Goal: Navigation & Orientation: Understand site structure

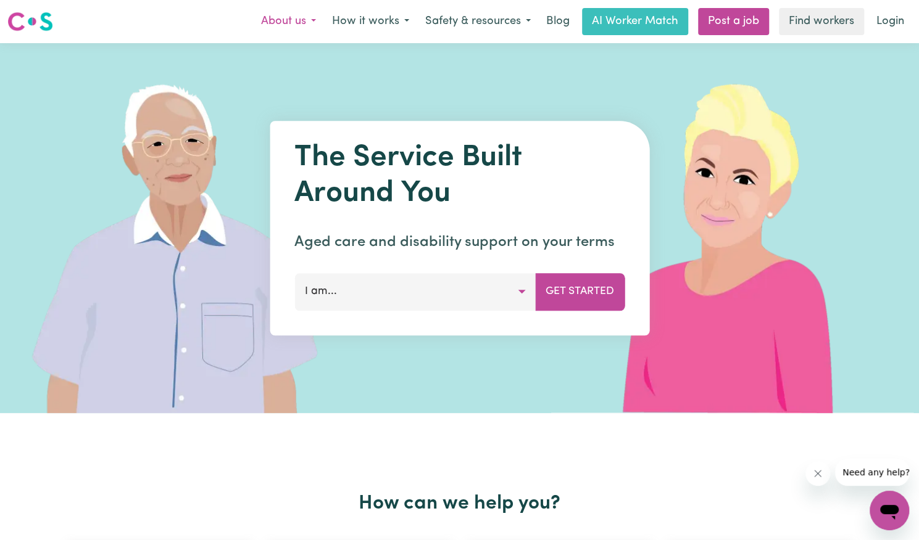
click at [289, 13] on button "About us" at bounding box center [288, 22] width 71 height 26
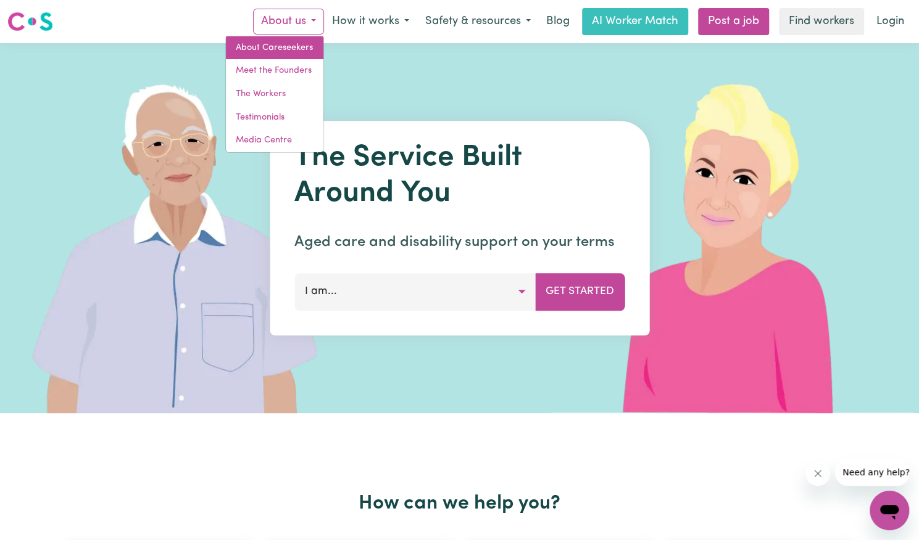
click at [280, 41] on link "About Careseekers" at bounding box center [274, 47] width 97 height 23
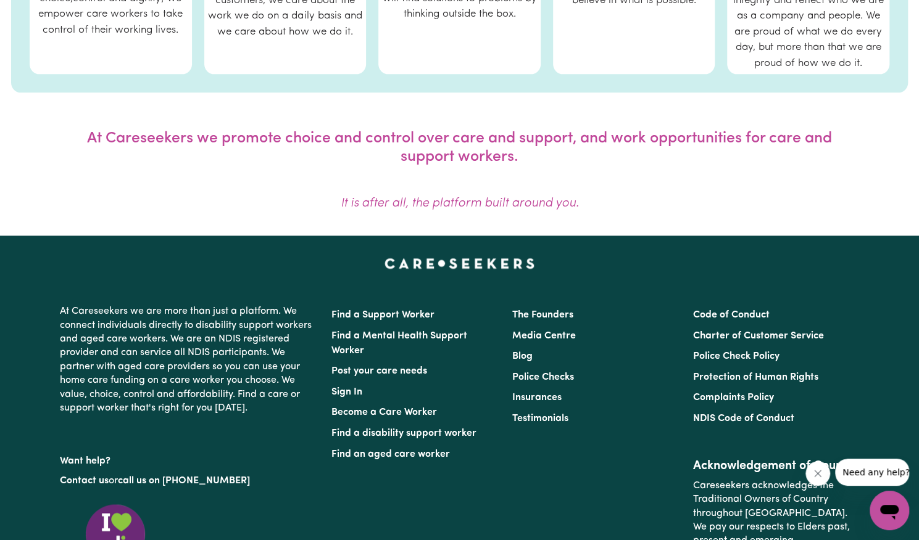
scroll to position [919, 0]
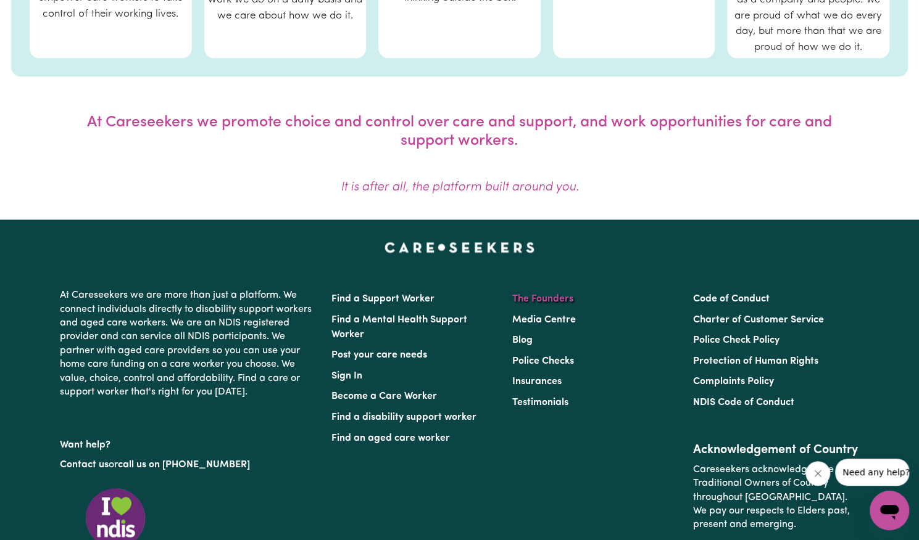
click at [560, 300] on link "The Founders" at bounding box center [542, 299] width 61 height 10
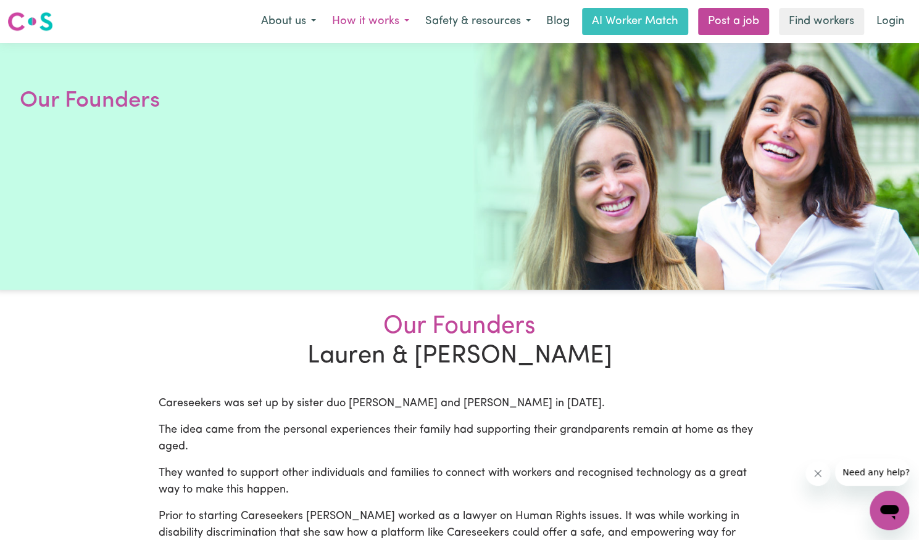
click at [367, 15] on button "How it works" at bounding box center [370, 22] width 93 height 26
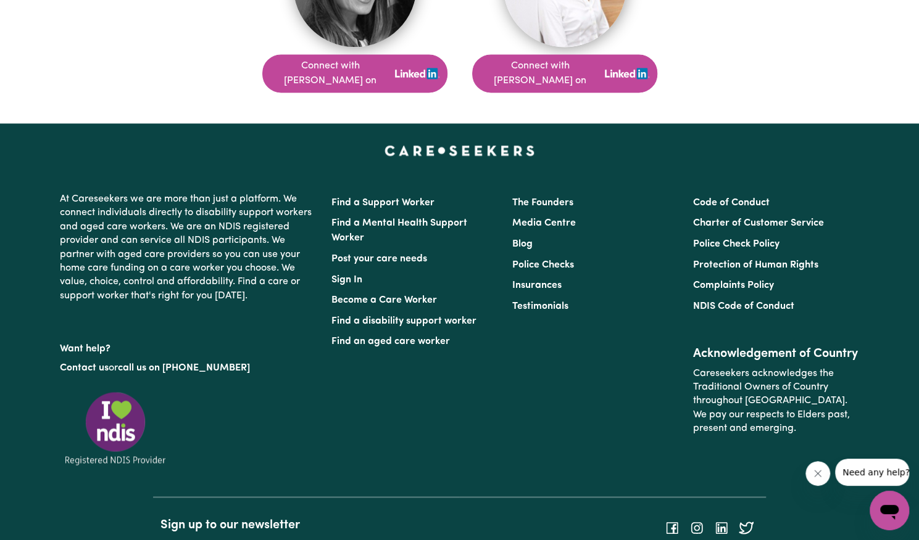
scroll to position [1064, 0]
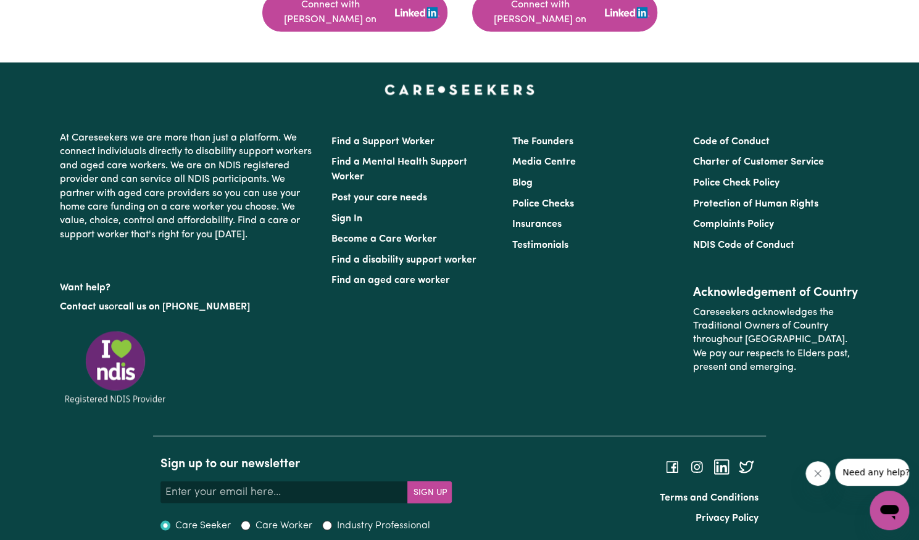
click at [718, 457] on icon at bounding box center [720, 466] width 19 height 19
